Goal: Information Seeking & Learning: Learn about a topic

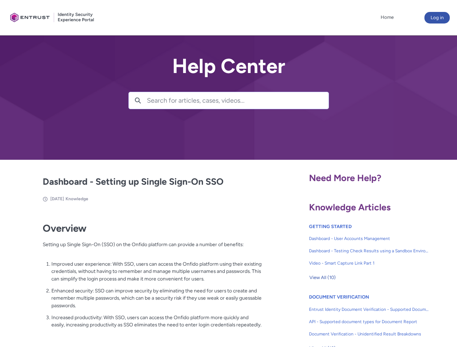
click at [138, 101] on lightning-primitive-icon "button" at bounding box center [137, 99] width 7 height 5
click at [138, 277] on p "Improved user experience: With SSO, users can access the Onfido platform using …" at bounding box center [156, 271] width 210 height 22
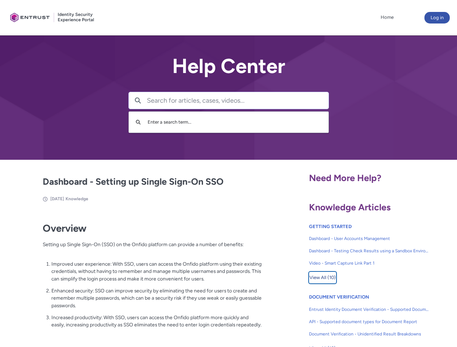
click at [322, 278] on span "View All (10)" at bounding box center [322, 277] width 26 height 11
click at [349, 316] on link "API - Supported document types for Document Report" at bounding box center [369, 322] width 120 height 12
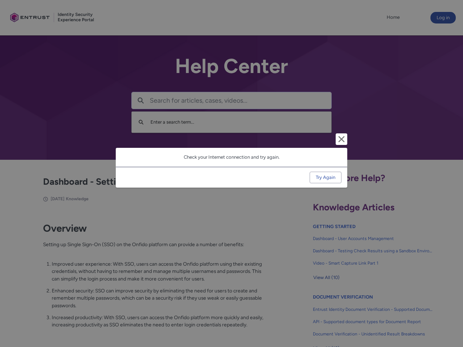
click at [445, 316] on div "Cancel and close Check your Internet connection and try again. Try Again" at bounding box center [231, 173] width 463 height 347
